Goal: Find specific page/section: Find specific page/section

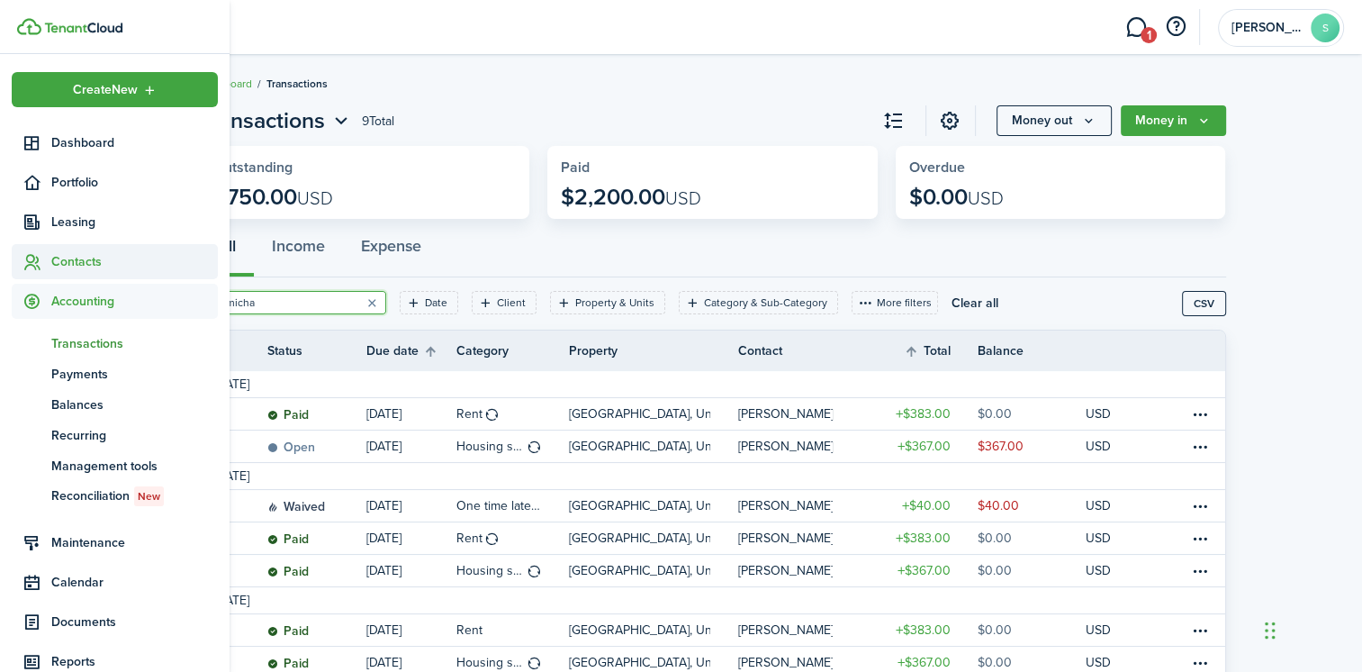
scroll to position [158, 0]
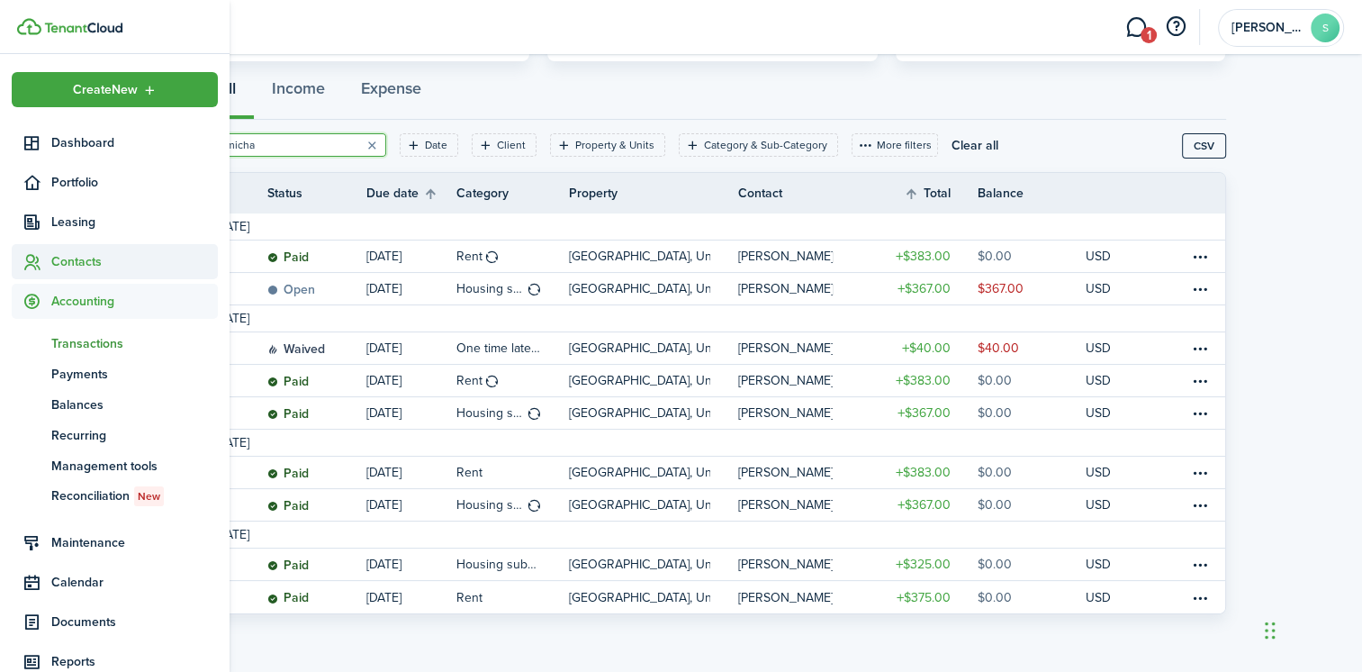
click at [69, 256] on span "Contacts" at bounding box center [134, 261] width 167 height 19
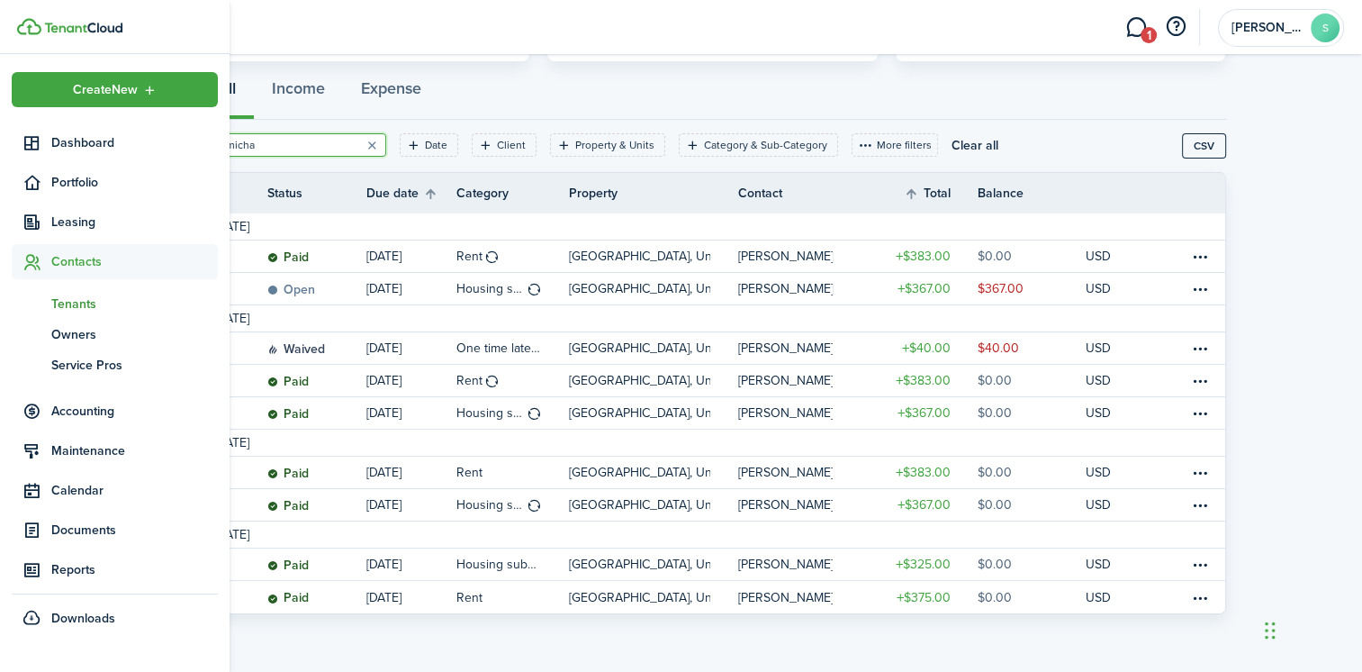
click at [65, 297] on span "Tenants" at bounding box center [134, 303] width 167 height 19
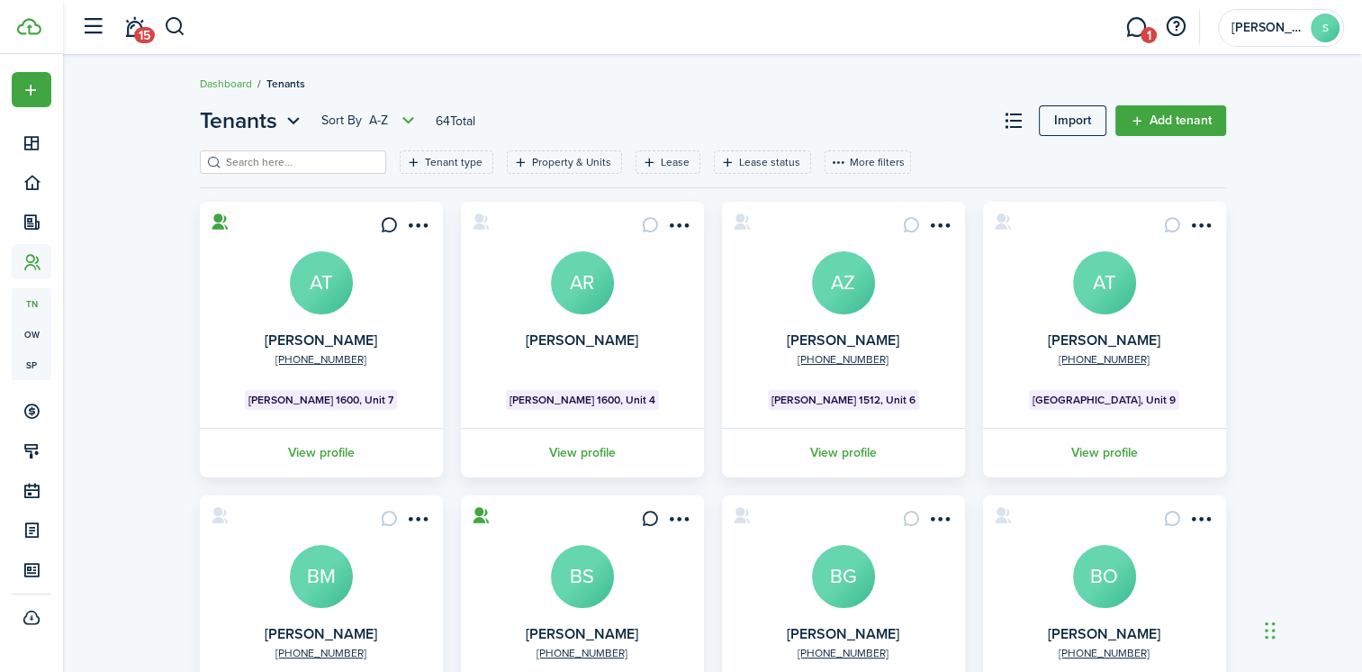
click at [266, 162] on input "search" at bounding box center [300, 162] width 158 height 17
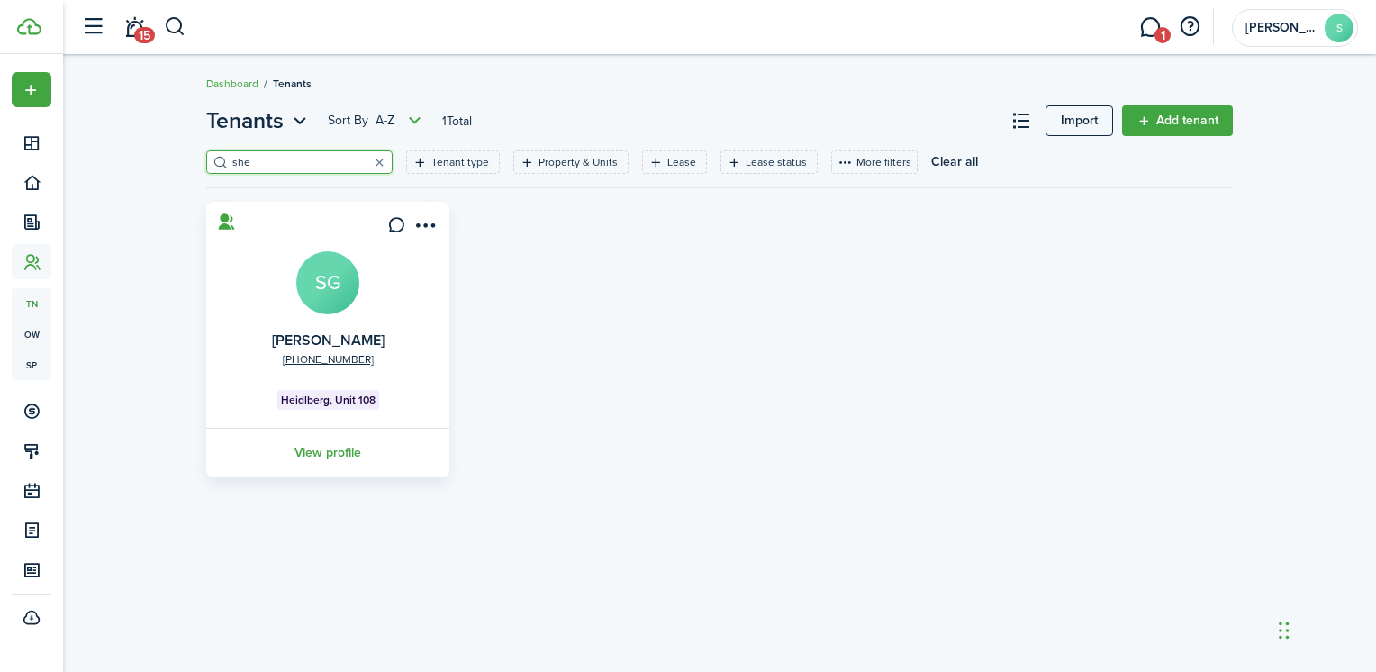
type input "she"
click at [321, 283] on avatar-text "SG" at bounding box center [327, 282] width 63 height 63
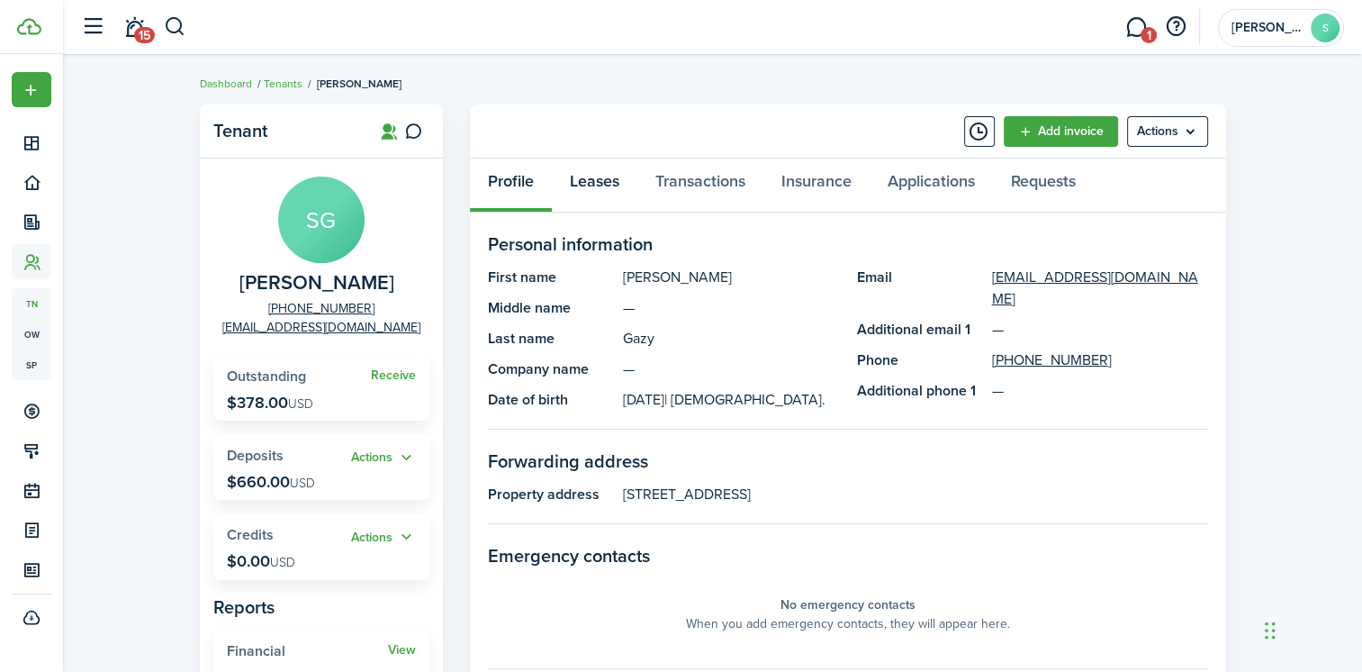
click at [590, 181] on link "Leases" at bounding box center [595, 185] width 86 height 54
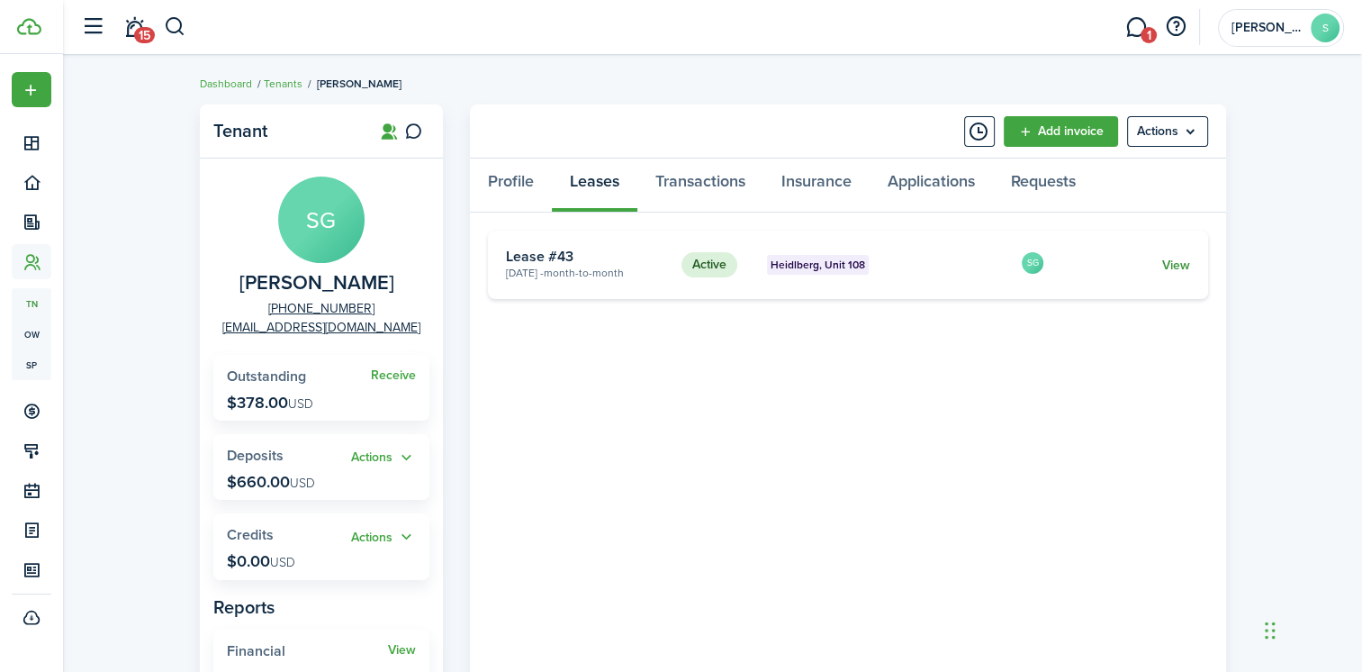
click at [1182, 260] on link "View" at bounding box center [1175, 265] width 28 height 19
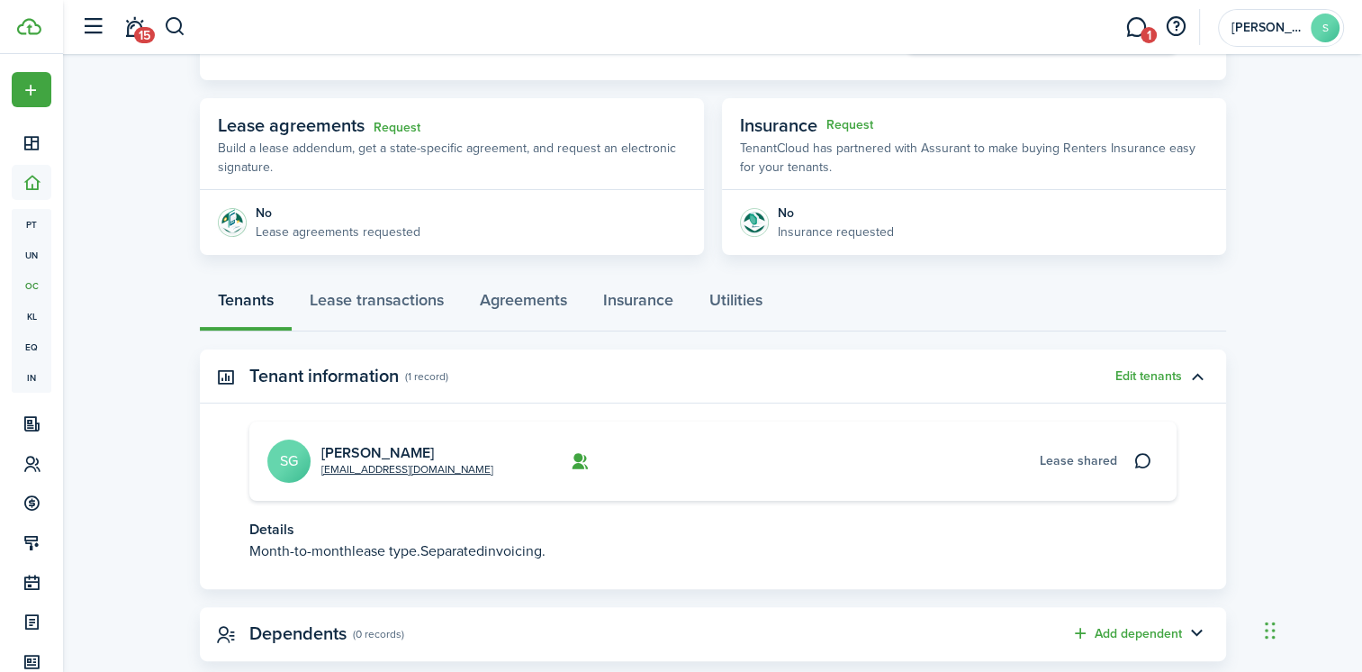
scroll to position [324, 0]
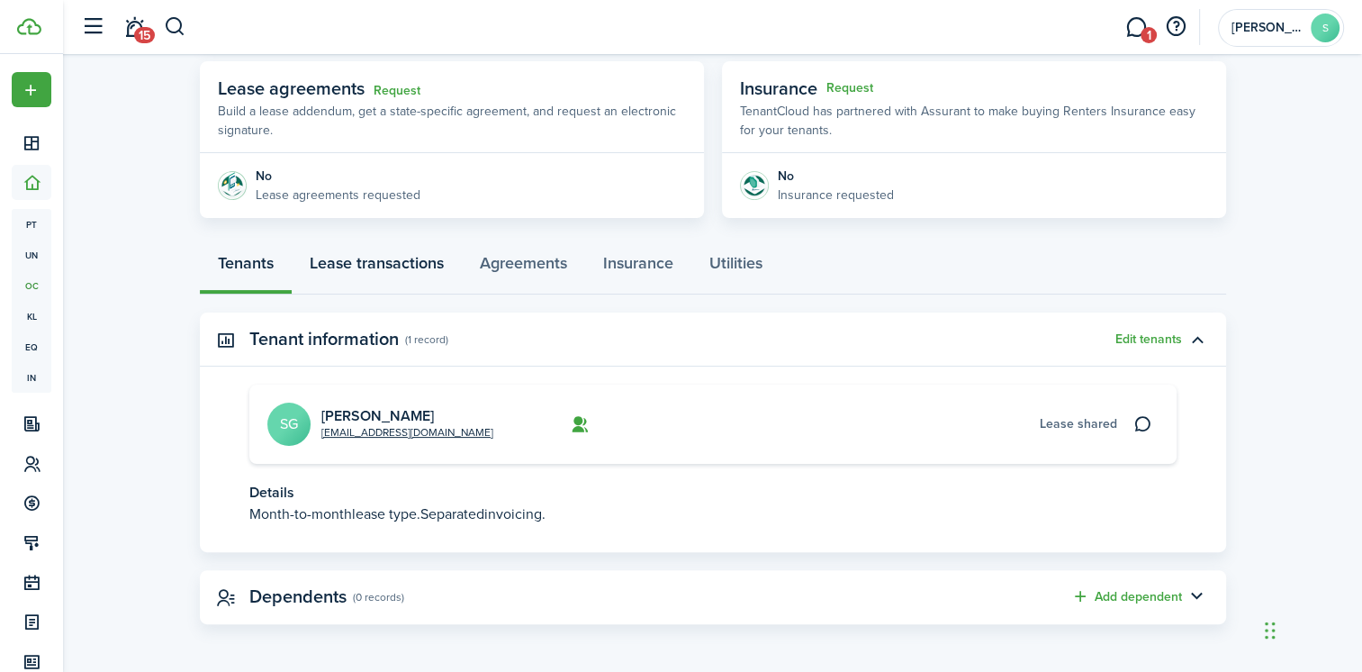
click at [389, 261] on link "Lease transactions" at bounding box center [377, 267] width 170 height 54
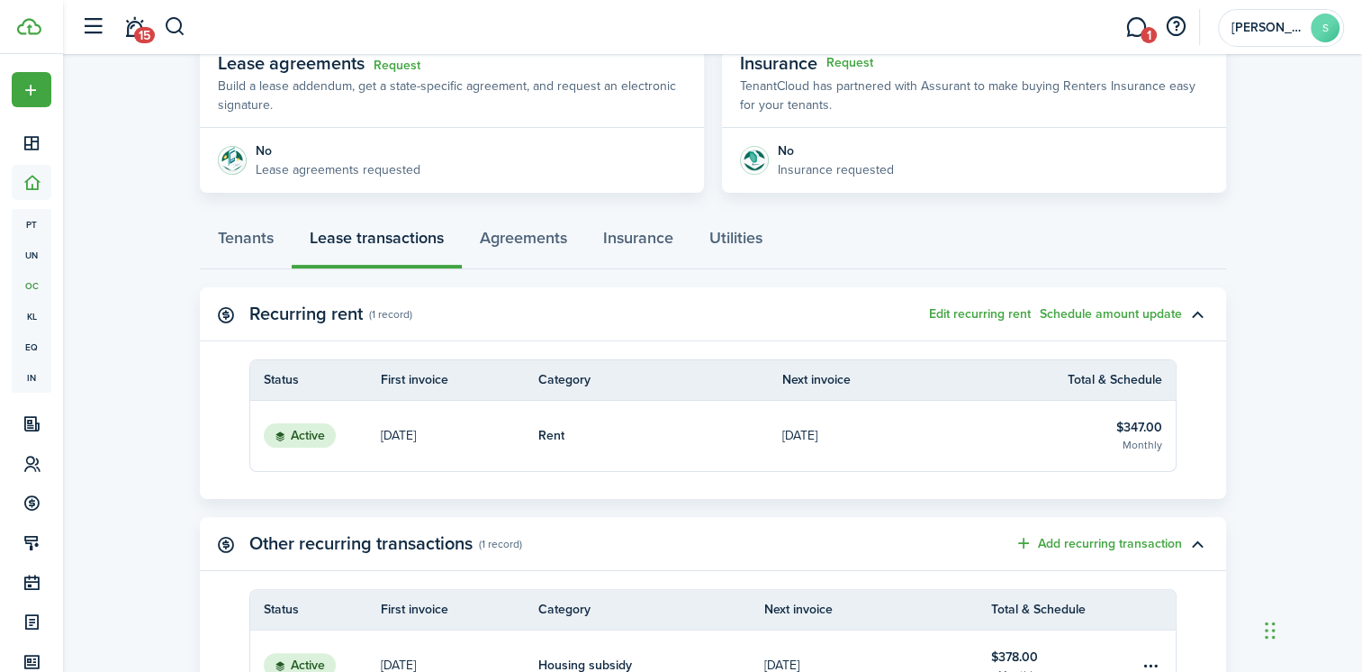
scroll to position [346, 0]
